Goal: Transaction & Acquisition: Purchase product/service

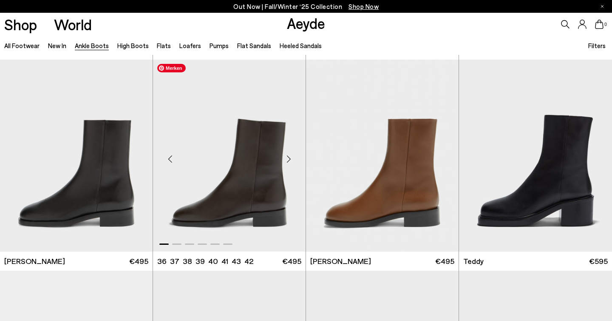
scroll to position [2957, 0]
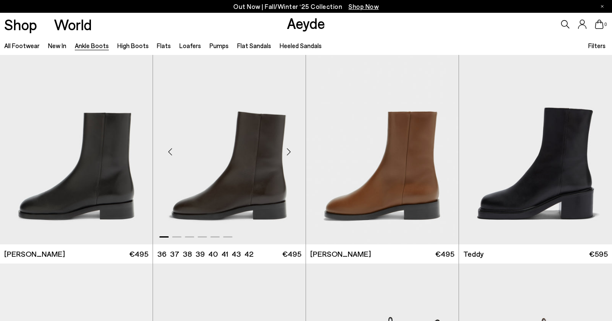
click at [287, 150] on div "Next slide" at bounding box center [289, 152] width 26 height 26
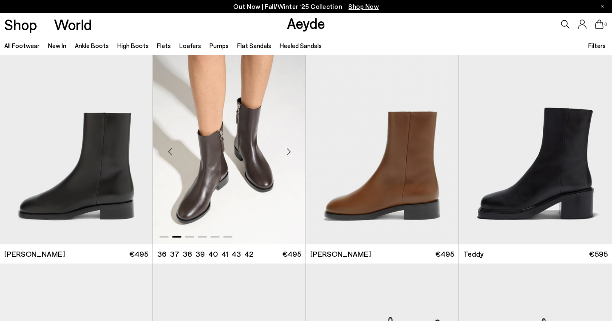
click at [287, 150] on div "Next slide" at bounding box center [289, 152] width 26 height 26
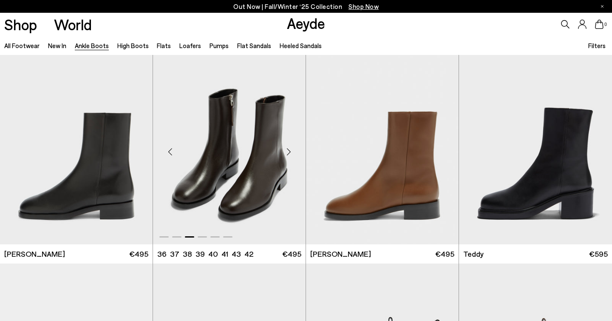
click at [287, 150] on div "Next slide" at bounding box center [289, 152] width 26 height 26
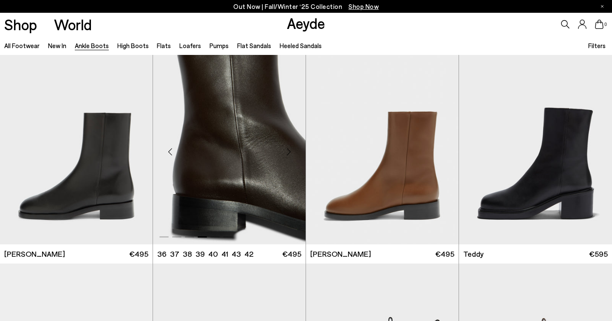
click at [287, 150] on div "Next slide" at bounding box center [289, 152] width 26 height 26
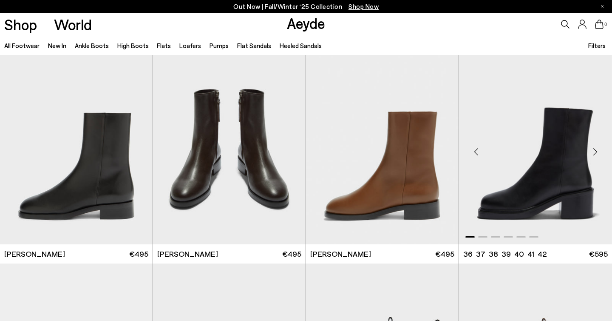
click at [592, 149] on div "Next slide" at bounding box center [595, 152] width 26 height 26
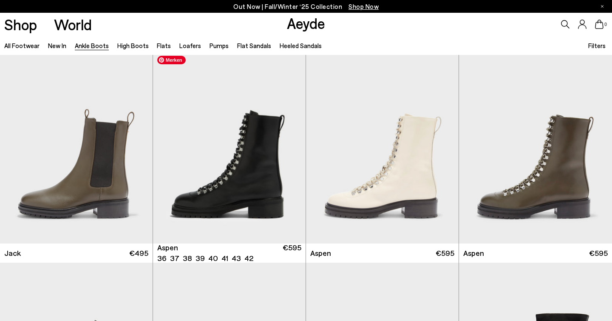
scroll to position [3391, 0]
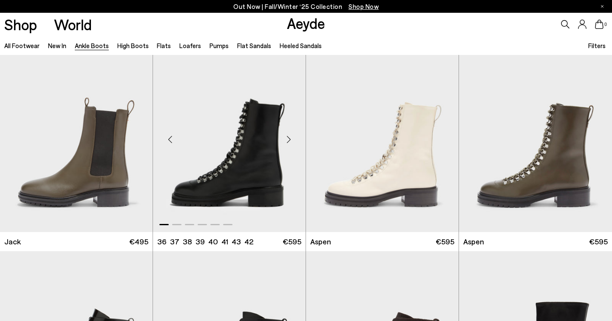
click at [287, 142] on div "Next slide" at bounding box center [289, 139] width 26 height 26
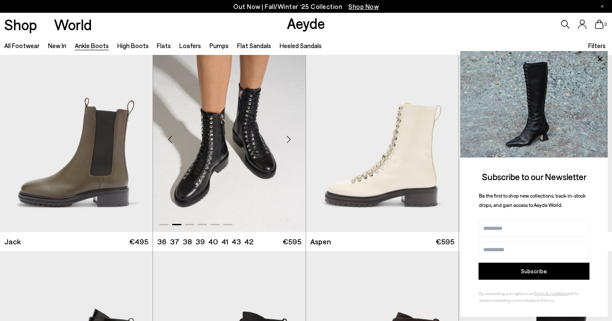
click at [289, 138] on div "Next slide" at bounding box center [289, 139] width 26 height 26
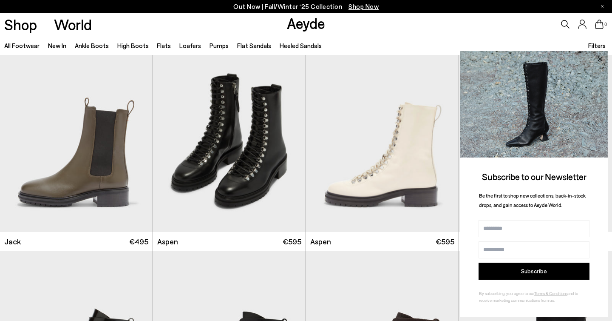
click at [603, 58] on icon at bounding box center [599, 59] width 11 height 11
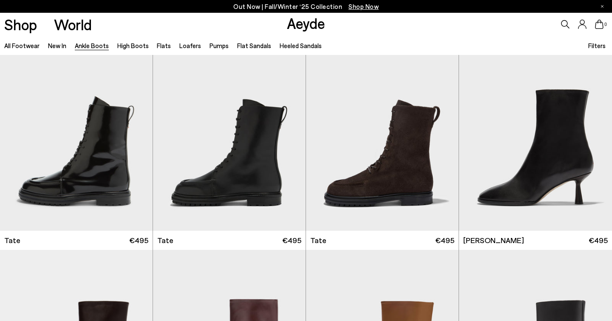
scroll to position [3623, 0]
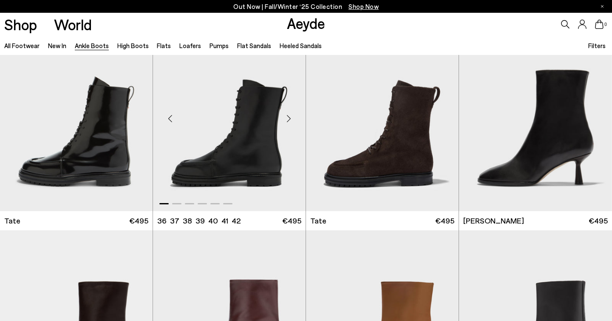
click at [287, 119] on div "Next slide" at bounding box center [289, 119] width 26 height 26
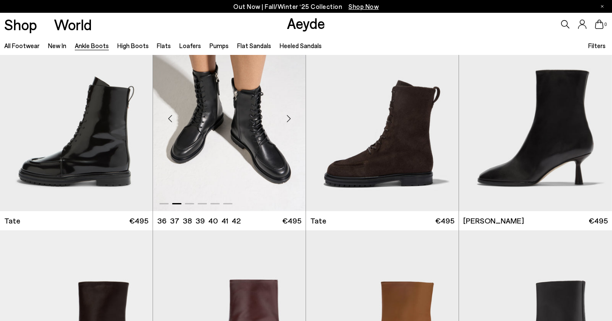
click at [287, 119] on div "Next slide" at bounding box center [289, 119] width 26 height 26
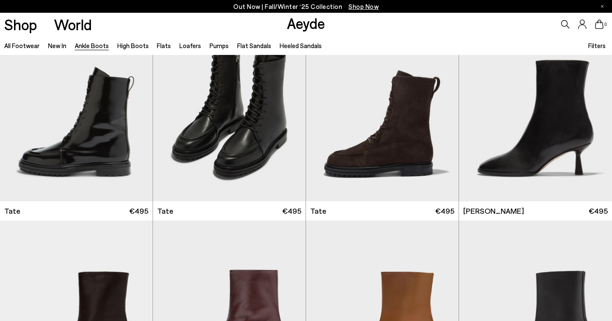
scroll to position [3606, 0]
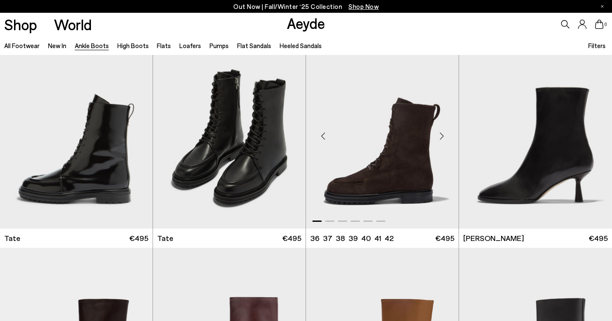
click at [442, 137] on div "Next slide" at bounding box center [442, 136] width 26 height 26
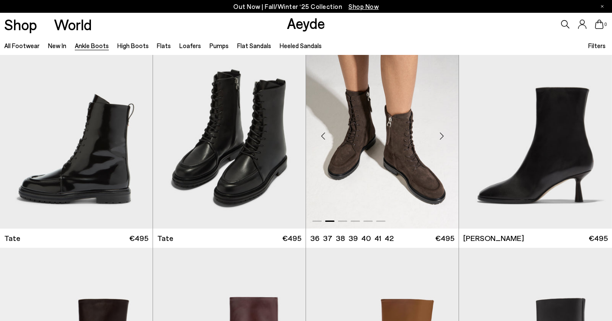
click at [442, 137] on div "Next slide" at bounding box center [442, 136] width 26 height 26
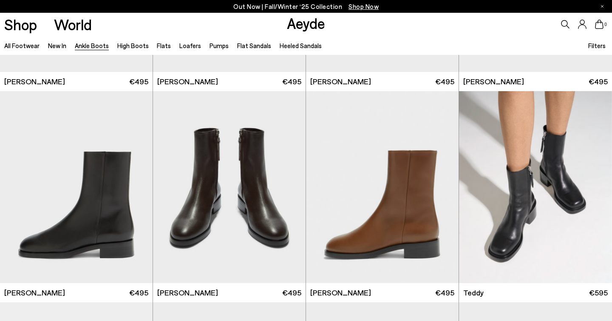
scroll to position [2908, 0]
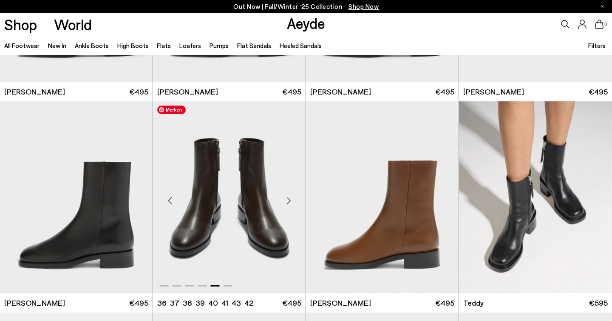
click at [281, 169] on img "5 / 6" at bounding box center [229, 197] width 153 height 192
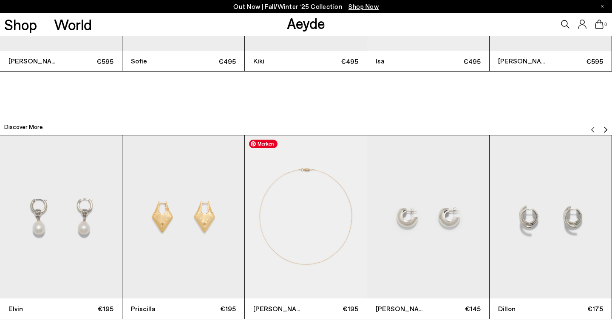
scroll to position [2146, 0]
